Goal: Transaction & Acquisition: Purchase product/service

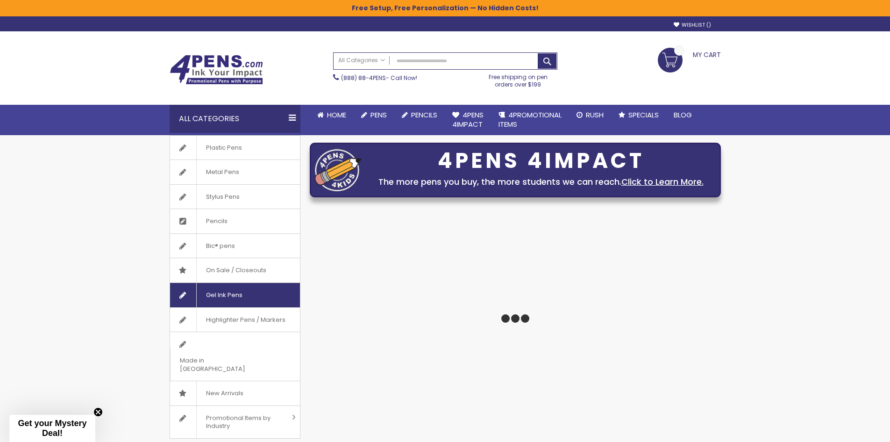
click at [262, 295] on link "Gel Ink Pens" at bounding box center [235, 295] width 130 height 24
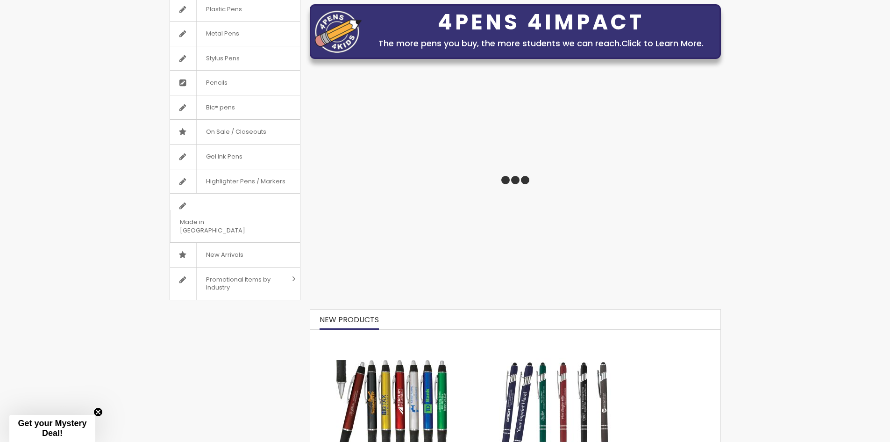
scroll to position [140, 0]
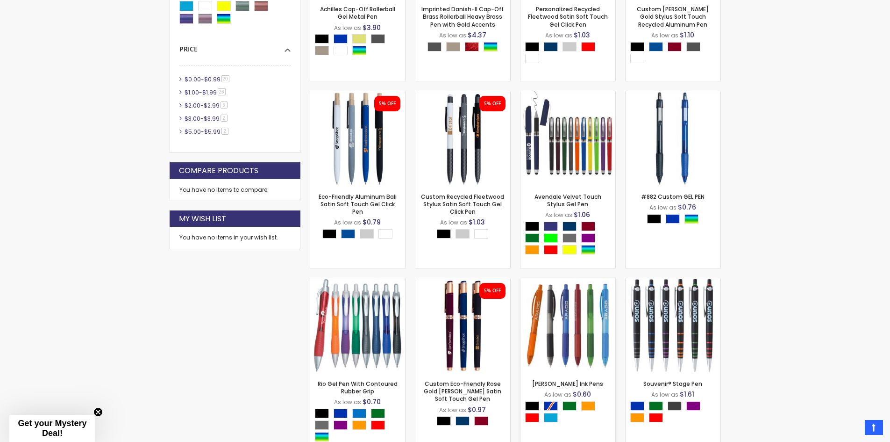
scroll to position [471, 0]
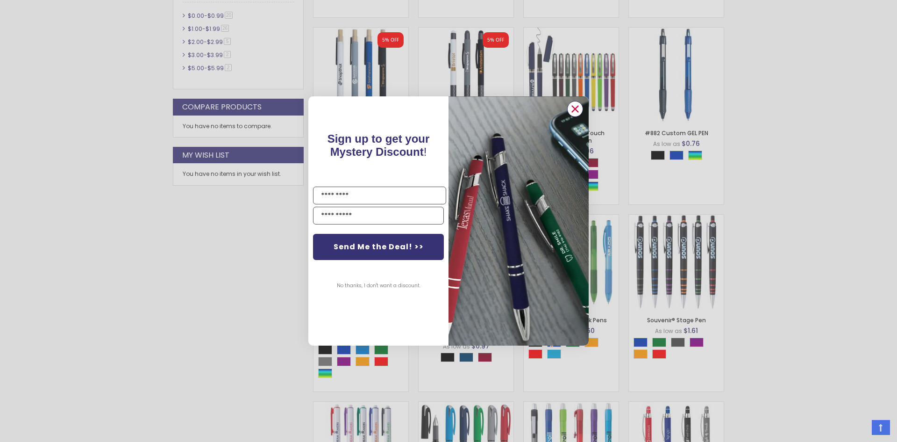
click at [572, 107] on circle "Close dialog" at bounding box center [575, 109] width 14 height 14
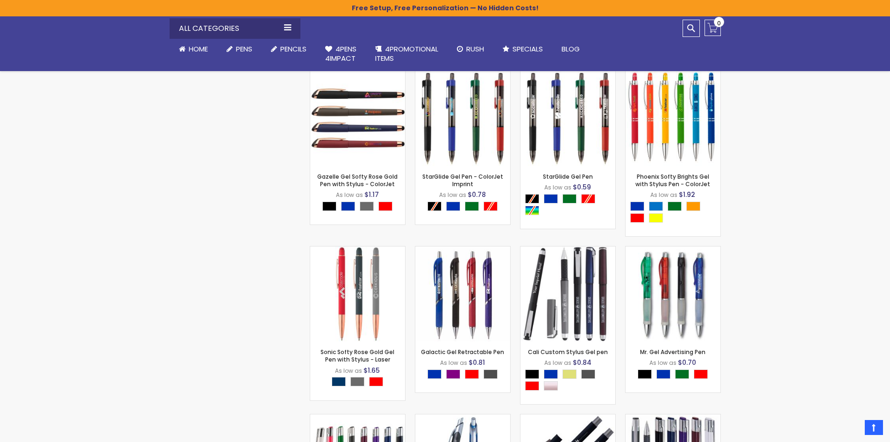
scroll to position [1422, 0]
